Goal: Information Seeking & Learning: Learn about a topic

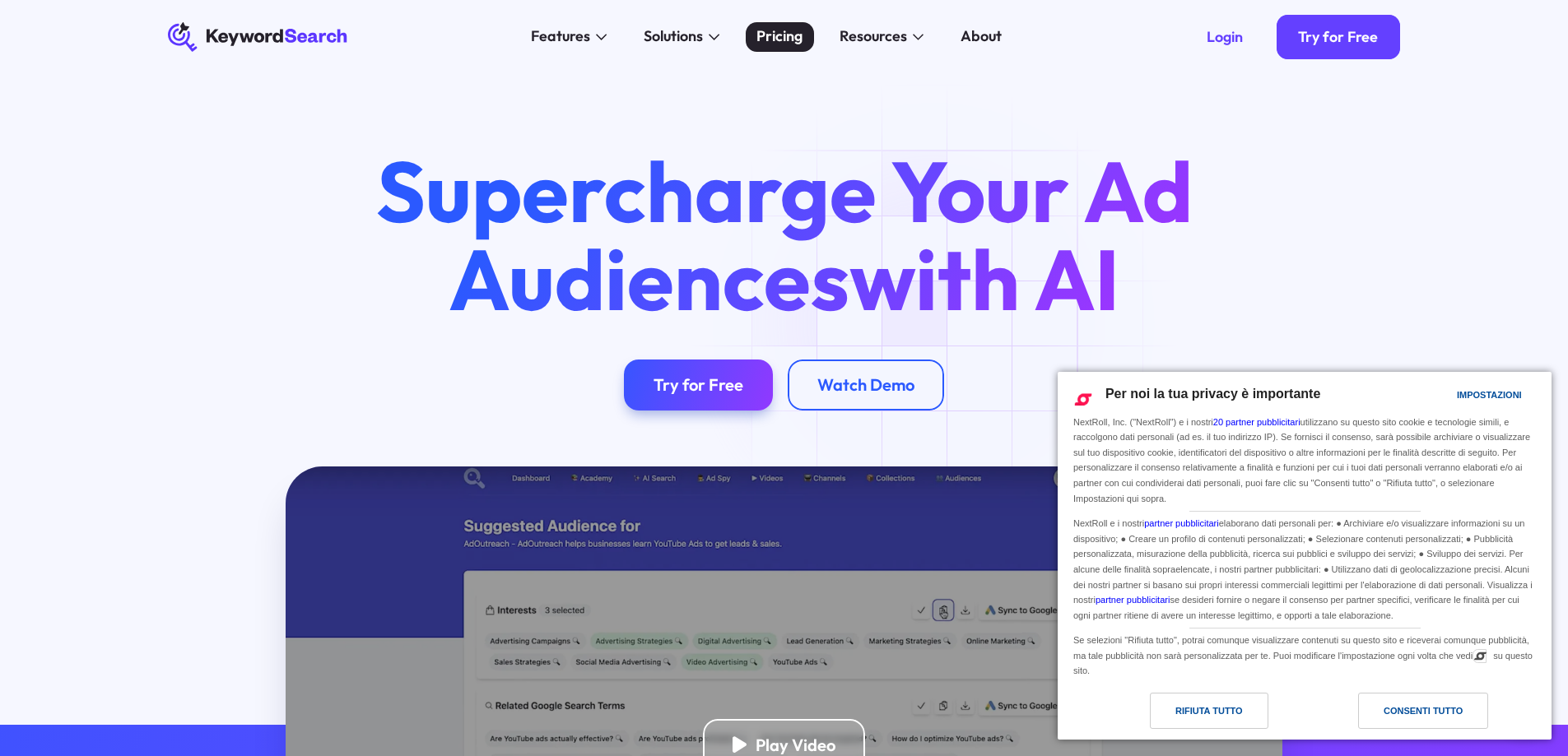
click at [773, 41] on div "Pricing" at bounding box center [779, 36] width 46 height 23
